Goal: Find specific page/section: Find specific page/section

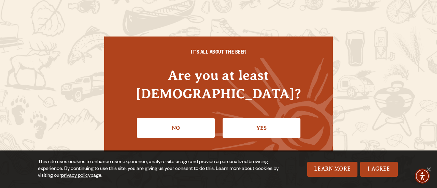
click at [261, 113] on li "Yes" at bounding box center [262, 125] width 78 height 25
click at [262, 118] on link "Yes" at bounding box center [262, 128] width 78 height 20
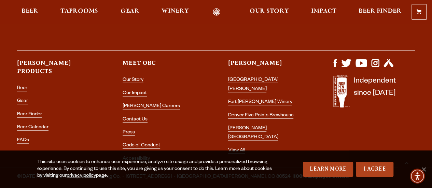
scroll to position [1978, 0]
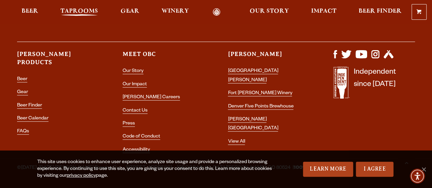
click at [74, 11] on span "Taprooms" at bounding box center [79, 11] width 38 height 5
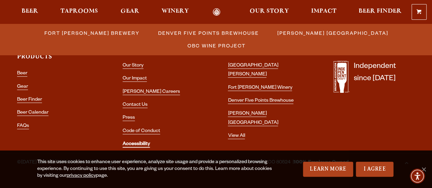
scroll to position [850, 0]
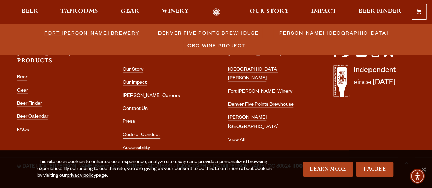
click at [68, 34] on span "Fort [PERSON_NAME] Brewery" at bounding box center [91, 33] width 95 height 10
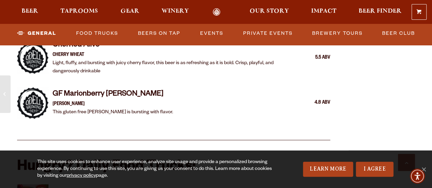
scroll to position [1518, 0]
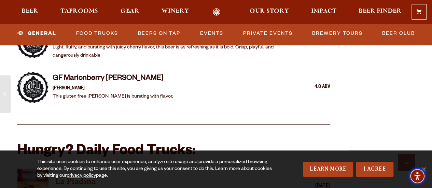
click at [425, 166] on span "Accessibility Menu" at bounding box center [417, 176] width 24 height 24
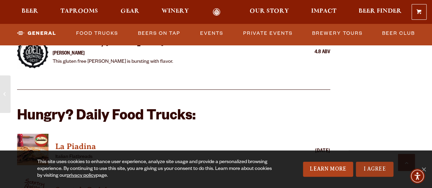
click at [374, 166] on link "I Agree" at bounding box center [375, 169] width 38 height 15
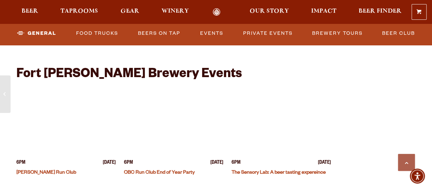
scroll to position [2691, 0]
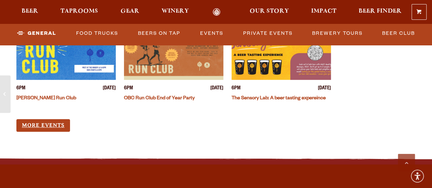
click at [40, 123] on link "More Events" at bounding box center [43, 125] width 54 height 13
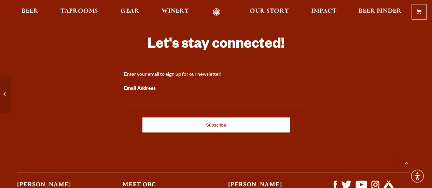
scroll to position [2671, 0]
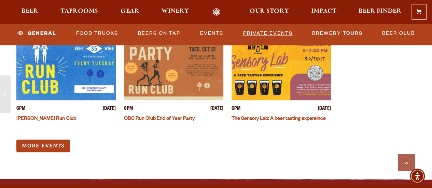
click at [260, 29] on link "Private Events" at bounding box center [267, 34] width 55 height 16
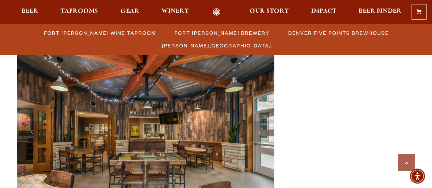
scroll to position [220, 0]
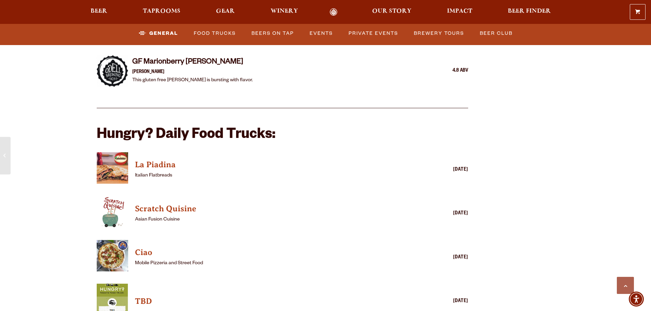
scroll to position [1652, 0]
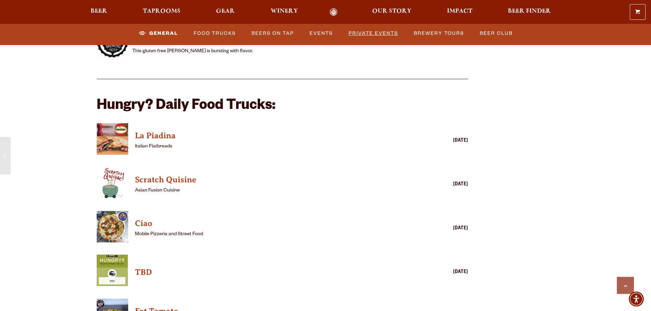
click at [372, 28] on link "Private Events" at bounding box center [373, 34] width 55 height 16
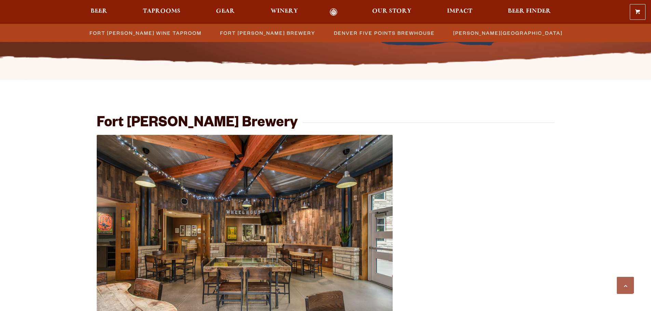
scroll to position [128, 0]
